Goal: Task Accomplishment & Management: Use online tool/utility

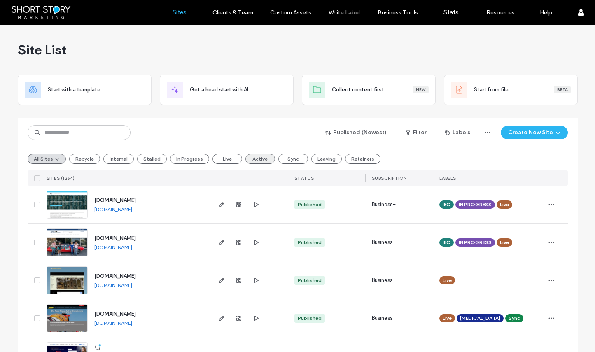
click at [255, 157] on button "Active" at bounding box center [261, 159] width 30 height 10
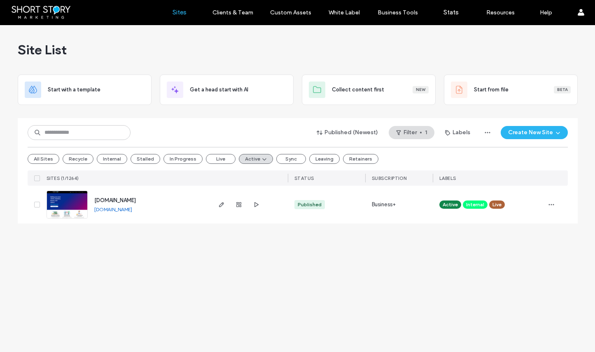
click at [122, 200] on span "[DOMAIN_NAME]" at bounding box center [115, 200] width 42 height 6
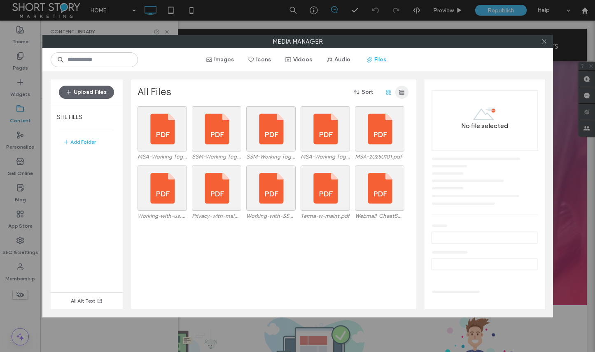
click at [402, 93] on use "button" at bounding box center [402, 92] width 5 height 5
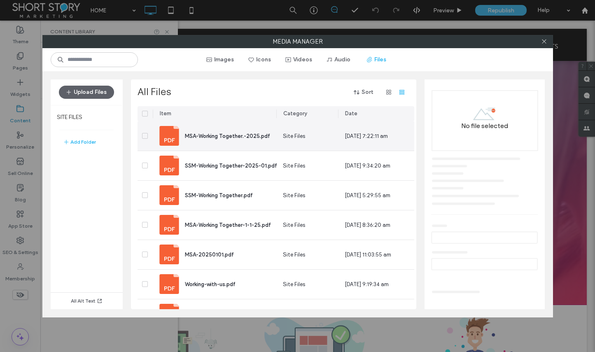
click at [218, 136] on span "MSA-Working Together.-2025.pdf" at bounding box center [227, 136] width 85 height 6
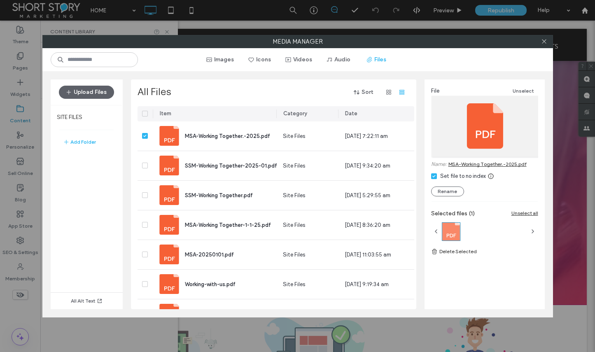
click at [474, 163] on link "MSA-Working Together.-2025.pdf" at bounding box center [488, 164] width 78 height 6
click at [543, 43] on icon at bounding box center [544, 41] width 6 height 6
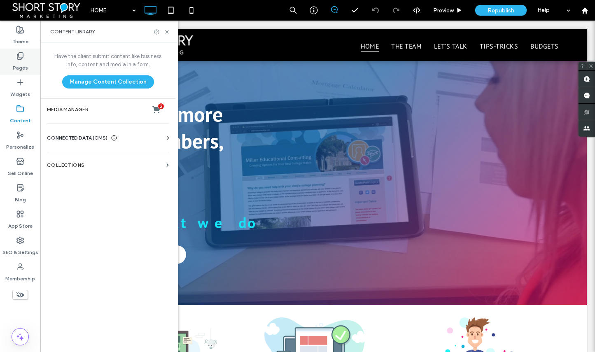
click at [25, 58] on div "Pages" at bounding box center [20, 62] width 40 height 26
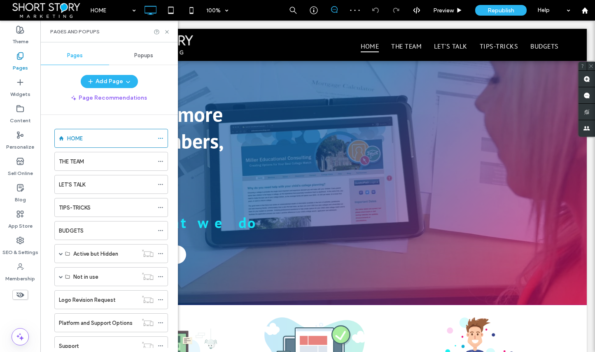
click at [18, 56] on use at bounding box center [20, 56] width 6 height 7
click at [166, 30] on icon at bounding box center [167, 32] width 6 height 6
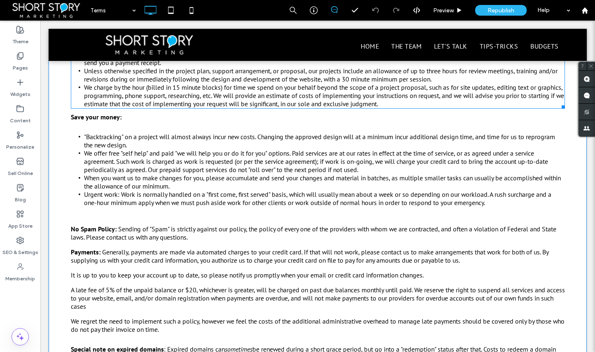
click at [211, 91] on span "billed in 15 minute blocks" at bounding box center [184, 87] width 73 height 8
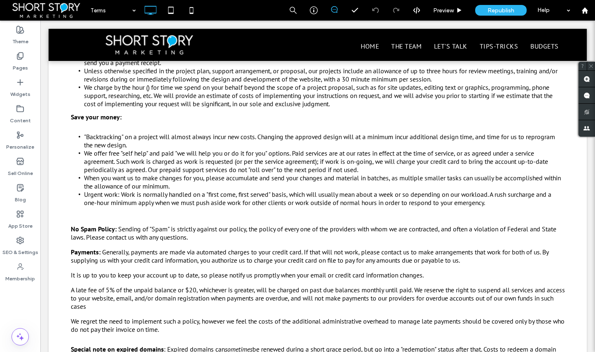
scroll to position [309, 0]
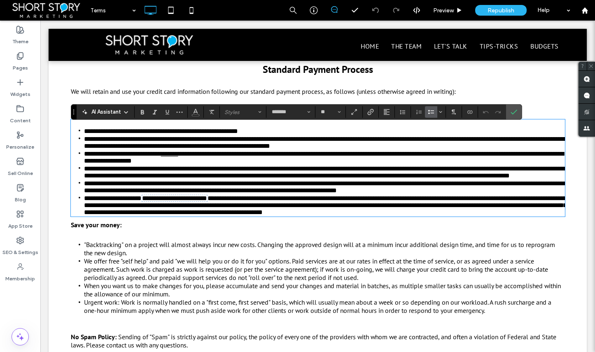
drag, startPoint x: 183, startPoint y: 187, endPoint x: 181, endPoint y: 198, distance: 11.0
click at [183, 179] on span "**********" at bounding box center [325, 172] width 482 height 13
click at [176, 201] on span "**********" at bounding box center [174, 198] width 65 height 6
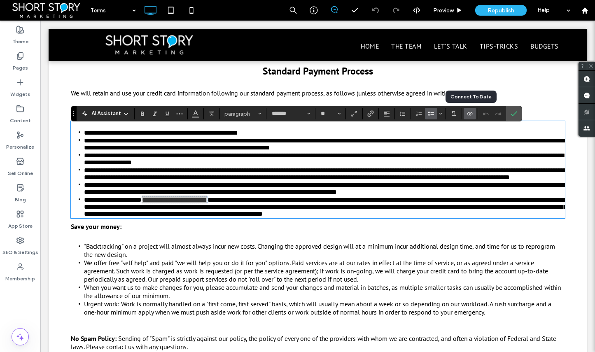
click at [470, 112] on icon "Connect To Data" at bounding box center [470, 113] width 7 height 7
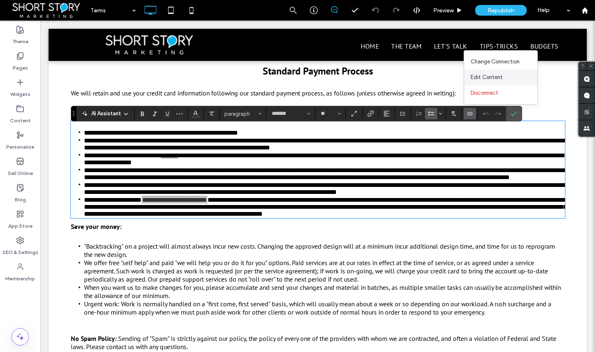
click at [487, 74] on span "Edit Content" at bounding box center [487, 77] width 32 height 8
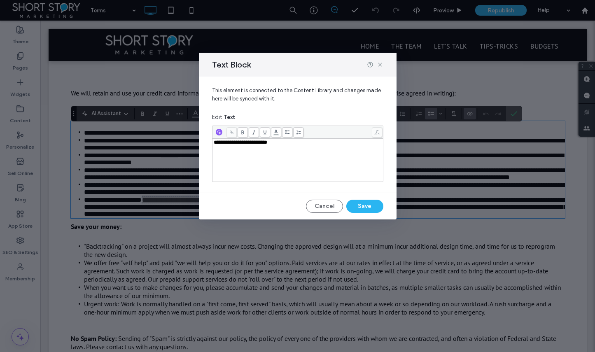
click at [235, 144] on span "**********" at bounding box center [241, 142] width 54 height 5
click at [362, 204] on button "Save" at bounding box center [364, 206] width 37 height 13
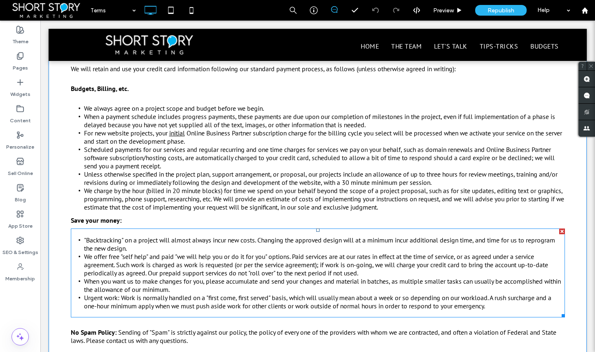
scroll to position [330, 0]
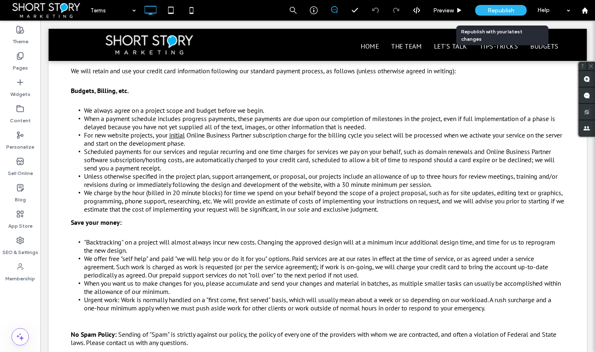
click at [502, 8] on span "Republish" at bounding box center [501, 10] width 27 height 7
